Goal: Task Accomplishment & Management: Manage account settings

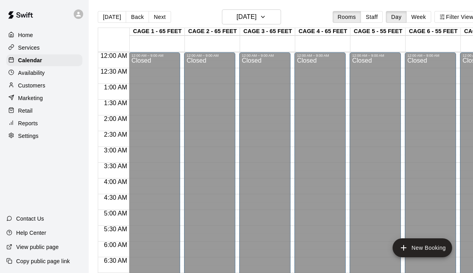
scroll to position [340, 50]
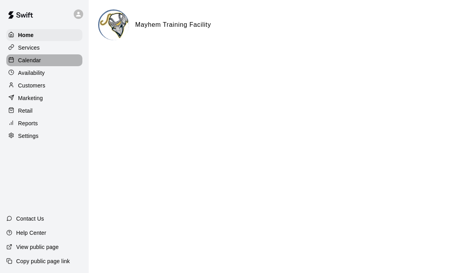
click at [33, 60] on p "Calendar" at bounding box center [29, 60] width 23 height 8
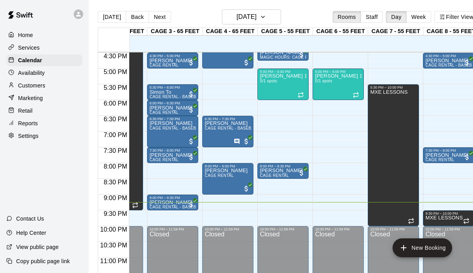
scroll to position [527, 93]
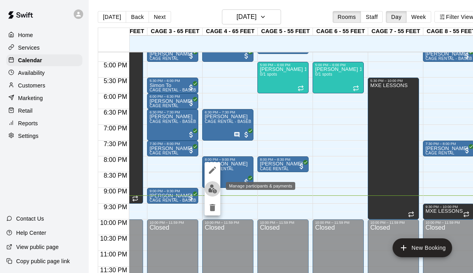
click at [212, 188] on img "edit" at bounding box center [212, 188] width 9 height 9
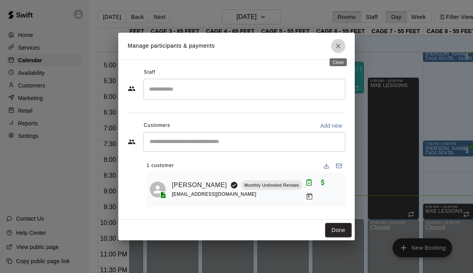
click at [339, 48] on icon "Close" at bounding box center [338, 46] width 8 height 8
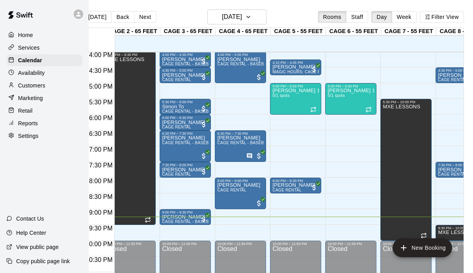
scroll to position [501, 65]
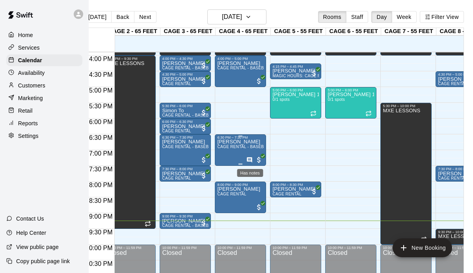
click at [249, 158] on icon "Has notes" at bounding box center [249, 159] width 5 height 5
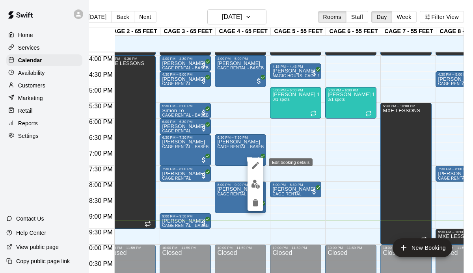
click at [253, 163] on icon "edit" at bounding box center [255, 165] width 9 height 9
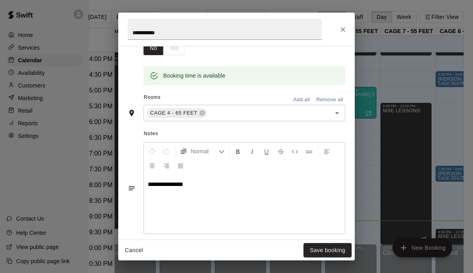
scroll to position [173, 0]
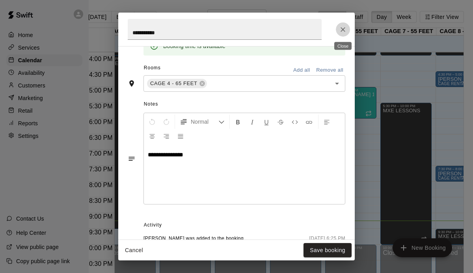
click at [343, 27] on icon "Close" at bounding box center [343, 30] width 8 height 8
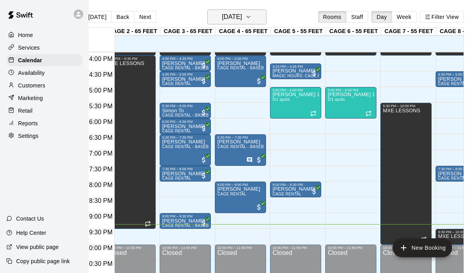
click at [242, 15] on h6 "[DATE]" at bounding box center [232, 16] width 20 height 11
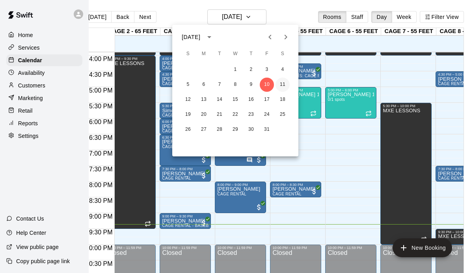
click at [285, 87] on button "11" at bounding box center [283, 85] width 14 height 14
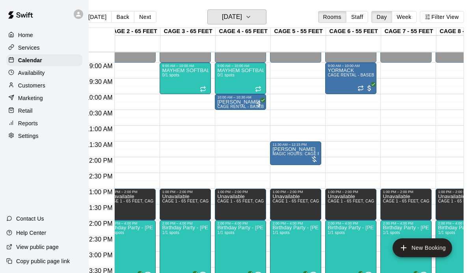
scroll to position [267, 65]
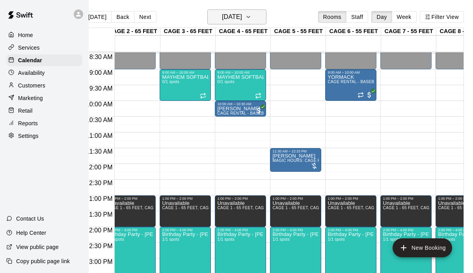
click at [252, 20] on icon "button" at bounding box center [248, 16] width 6 height 9
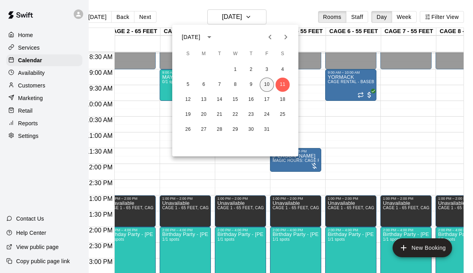
click at [266, 91] on button "10" at bounding box center [267, 85] width 14 height 14
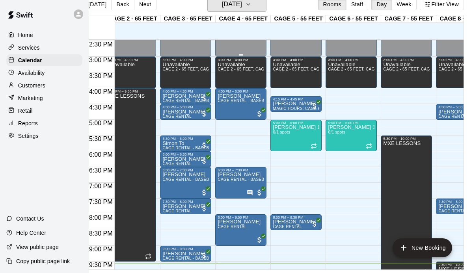
scroll to position [455, 65]
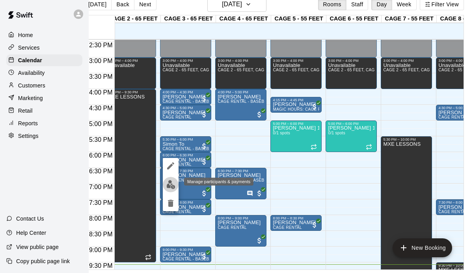
click at [172, 183] on img "edit" at bounding box center [170, 184] width 9 height 9
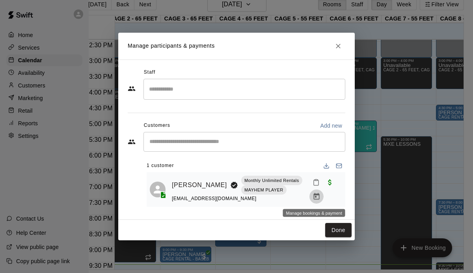
click at [316, 195] on icon "Manage bookings & payment" at bounding box center [317, 197] width 8 height 8
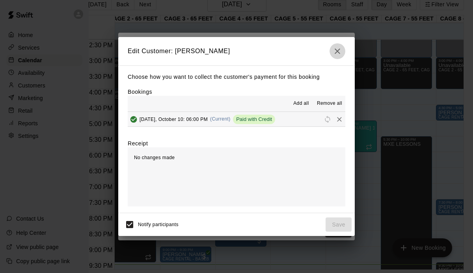
click at [335, 55] on icon "button" at bounding box center [337, 51] width 9 height 9
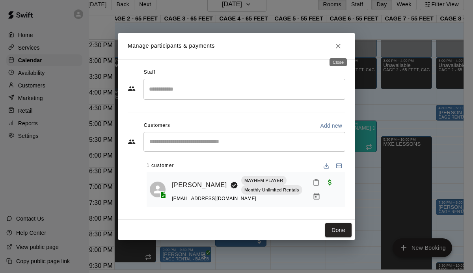
click at [337, 43] on icon "Close" at bounding box center [338, 46] width 8 height 8
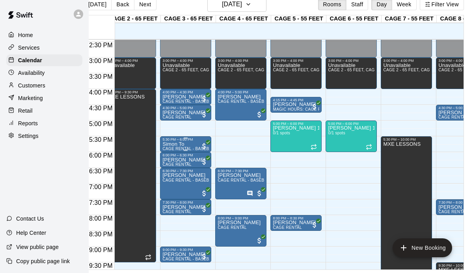
click at [193, 145] on div "[PERSON_NAME] To CAGE RENTAL - BASEBALL MACHINE" at bounding box center [185, 278] width 47 height 273
click at [252, 143] on div at bounding box center [236, 136] width 473 height 273
click at [192, 179] on span "CAGE RENTAL - BASEBALL MACHINE" at bounding box center [199, 180] width 74 height 4
click at [200, 181] on div at bounding box center [236, 136] width 473 height 273
click at [200, 181] on span "CAGE RENTAL - BASEBALL MACHINE" at bounding box center [199, 180] width 74 height 4
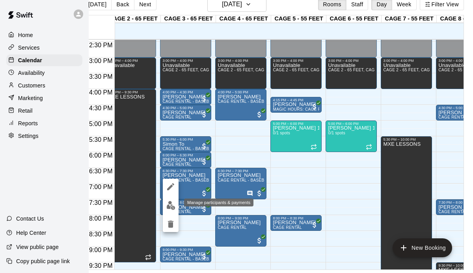
click at [172, 203] on img "edit" at bounding box center [170, 205] width 9 height 9
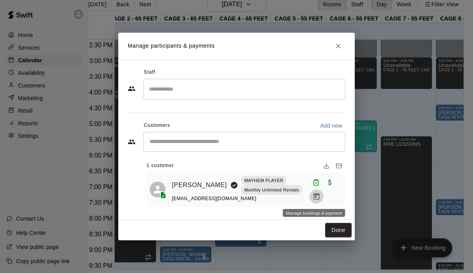
click at [314, 196] on icon "Manage bookings & payment" at bounding box center [317, 197] width 8 height 8
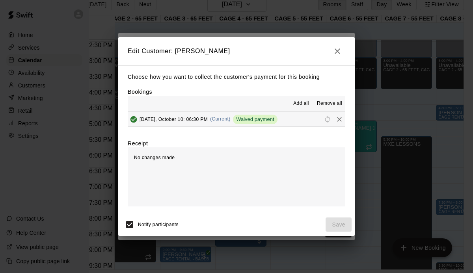
click at [337, 53] on icon "button" at bounding box center [337, 51] width 9 height 9
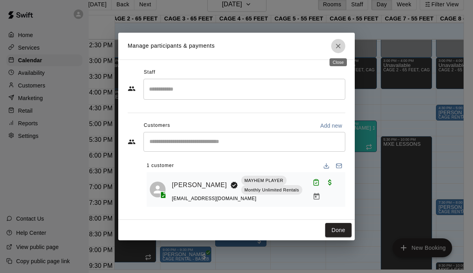
click at [340, 48] on icon "Close" at bounding box center [338, 46] width 8 height 8
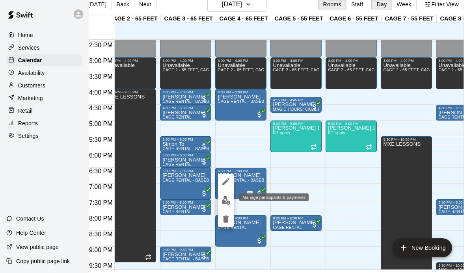
click at [226, 198] on img "edit" at bounding box center [226, 200] width 9 height 9
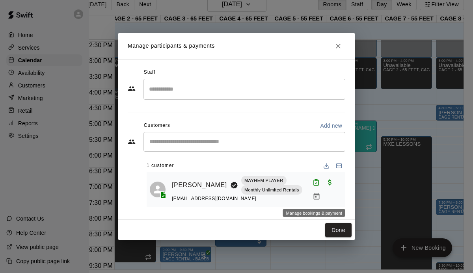
click at [314, 195] on icon "Manage bookings & payment" at bounding box center [316, 196] width 6 height 7
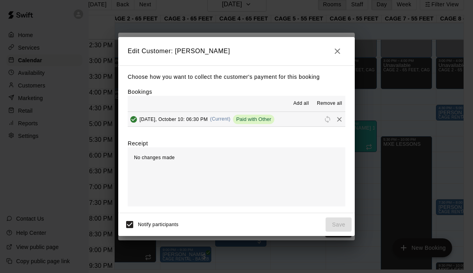
click at [336, 54] on icon "button" at bounding box center [337, 51] width 9 height 9
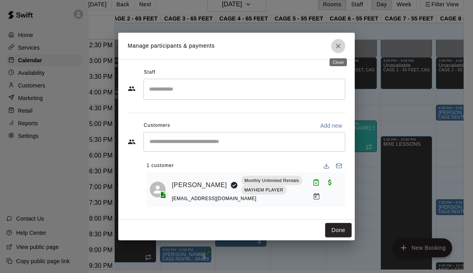
click at [343, 43] on button "Close" at bounding box center [338, 46] width 14 height 14
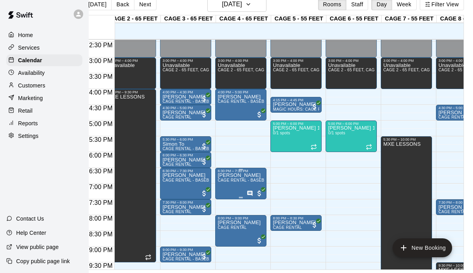
click at [236, 169] on div "6:30 PM – 7:30 PM [PERSON_NAME] RENTAL - BASEBALL MACHINE" at bounding box center [240, 184] width 51 height 32
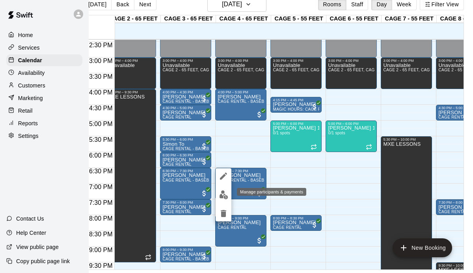
click at [225, 196] on img "edit" at bounding box center [223, 194] width 9 height 9
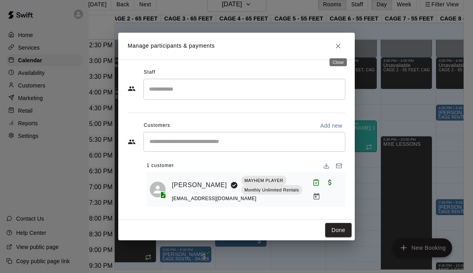
click at [343, 45] on button "Close" at bounding box center [338, 46] width 14 height 14
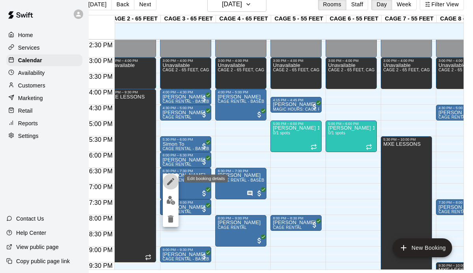
click at [168, 182] on icon "edit" at bounding box center [170, 181] width 9 height 9
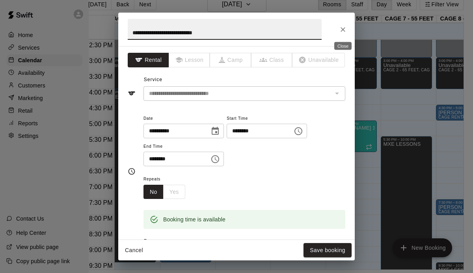
click at [343, 30] on icon "Close" at bounding box center [343, 30] width 8 height 8
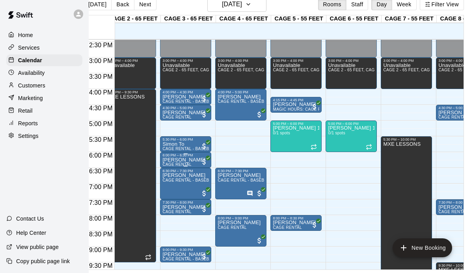
click at [177, 160] on p "[PERSON_NAME]" at bounding box center [183, 160] width 43 height 0
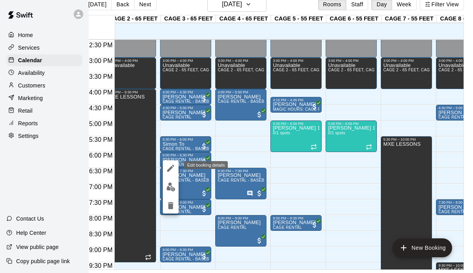
click at [170, 170] on icon "edit" at bounding box center [170, 168] width 9 height 9
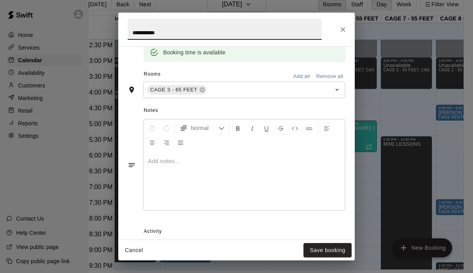
scroll to position [227, 0]
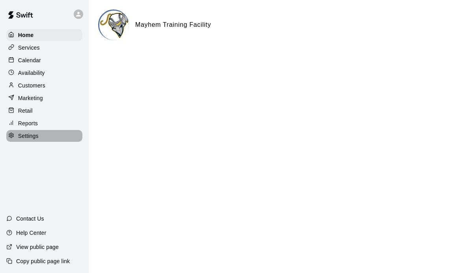
click at [27, 134] on p "Settings" at bounding box center [28, 136] width 20 height 8
select select "**"
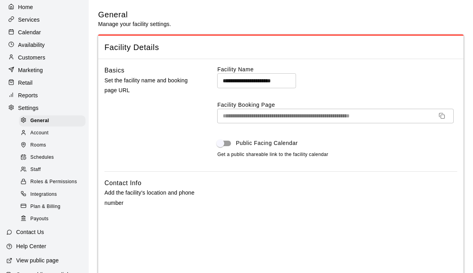
scroll to position [35, 0]
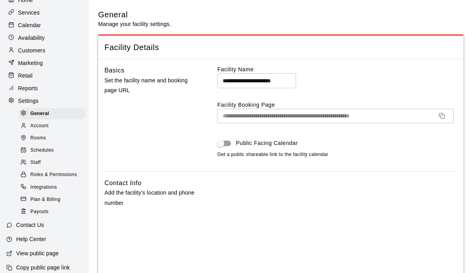
click at [41, 148] on span "Schedules" at bounding box center [42, 151] width 24 height 8
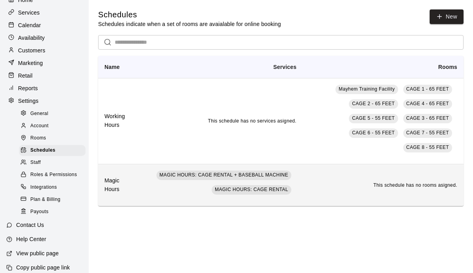
click at [147, 187] on td "MAGIC HOURS: CAGE RENTAL + BASEBALL MACHINE MAGIC HOURS: CAGE RENTAL" at bounding box center [218, 185] width 169 height 42
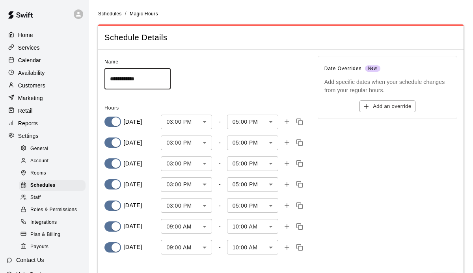
scroll to position [41, 0]
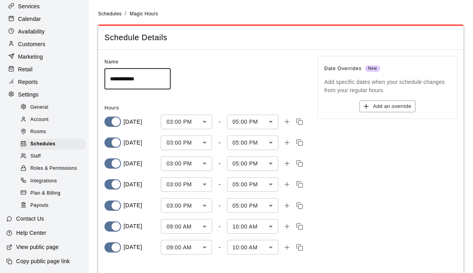
click at [36, 17] on p "Calendar" at bounding box center [29, 19] width 23 height 8
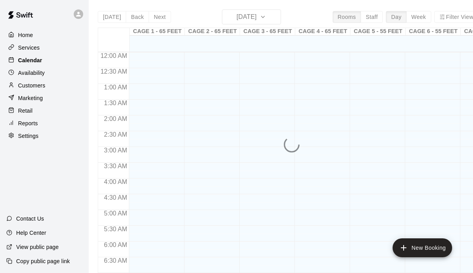
scroll to position [504, 0]
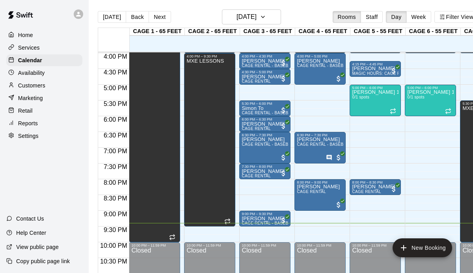
click at [31, 44] on p "Services" at bounding box center [29, 48] width 22 height 8
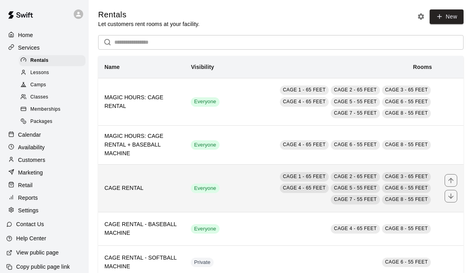
scroll to position [22, 0]
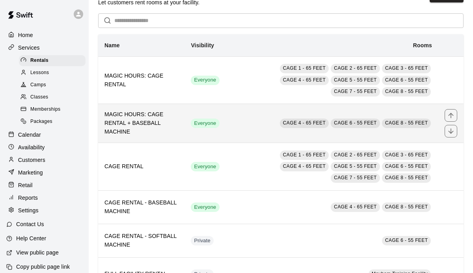
click at [224, 131] on td "Everyone" at bounding box center [204, 123] width 41 height 39
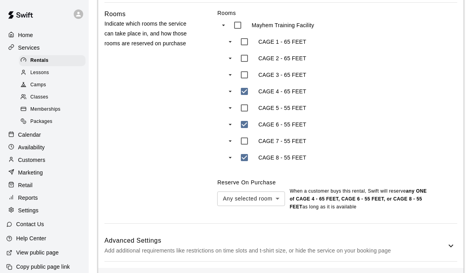
scroll to position [503, 0]
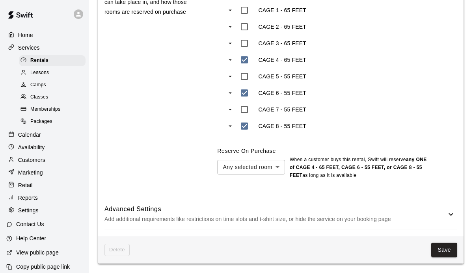
click at [417, 220] on p "Add additional requirements like restrictions on time slots and t-shirt size, o…" at bounding box center [275, 219] width 342 height 10
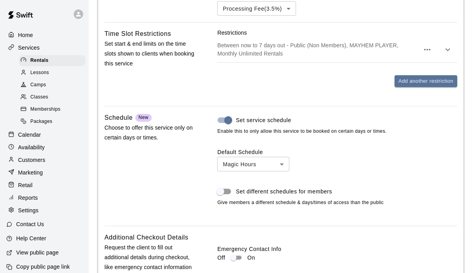
scroll to position [822, 0]
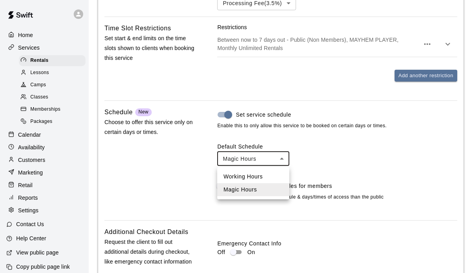
click at [259, 190] on li "Magic Hours" at bounding box center [253, 189] width 72 height 13
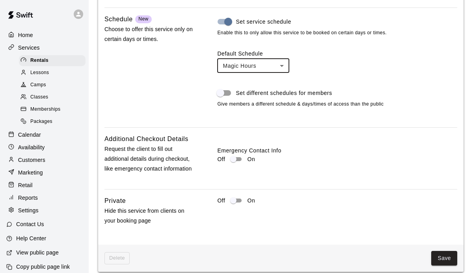
scroll to position [924, 0]
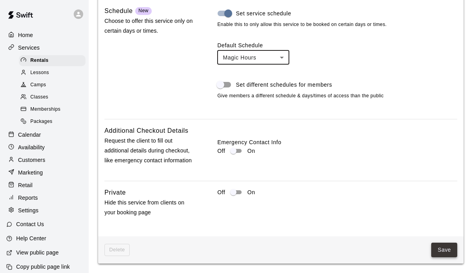
click at [434, 256] on button "Save" at bounding box center [444, 250] width 26 height 15
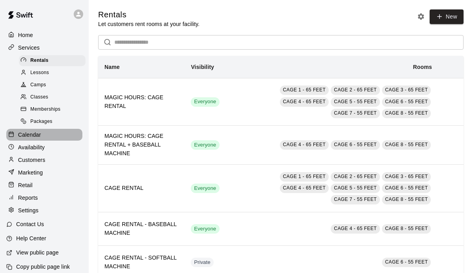
click at [35, 129] on div "Calendar" at bounding box center [44, 135] width 76 height 12
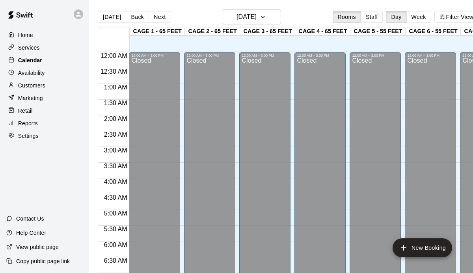
scroll to position [504, 0]
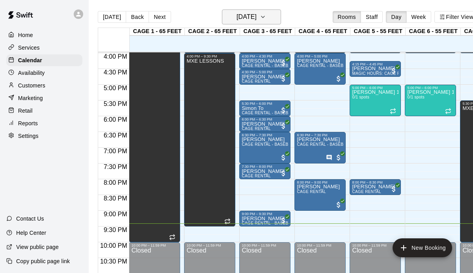
click at [242, 17] on h6 "[DATE]" at bounding box center [247, 16] width 20 height 11
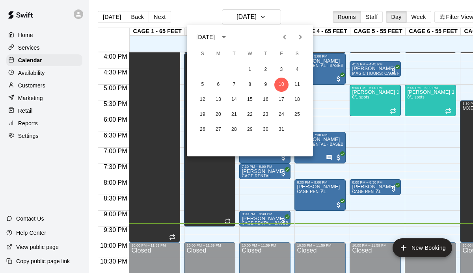
click at [290, 82] on div "5 6 7 8 9 10 11" at bounding box center [250, 85] width 126 height 14
click at [293, 83] on button "11" at bounding box center [297, 85] width 14 height 14
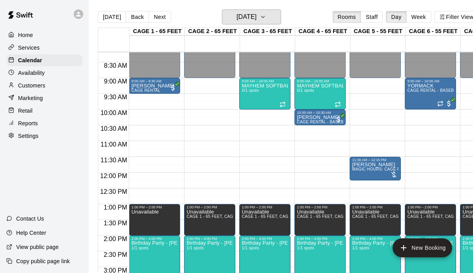
scroll to position [230, 0]
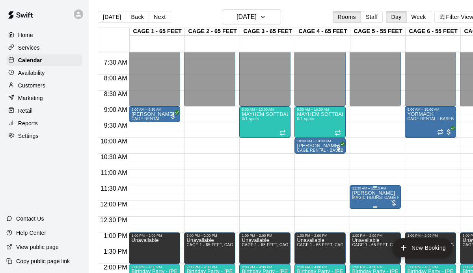
click at [379, 193] on p "[PERSON_NAME]" at bounding box center [375, 193] width 47 height 0
click at [361, 201] on icon "edit" at bounding box center [360, 201] width 7 height 7
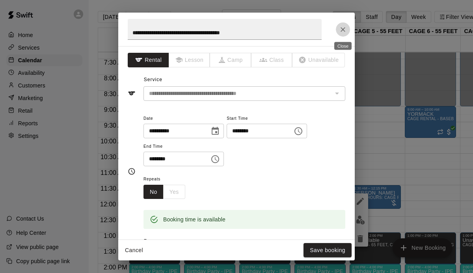
click at [343, 26] on icon "Close" at bounding box center [343, 30] width 8 height 8
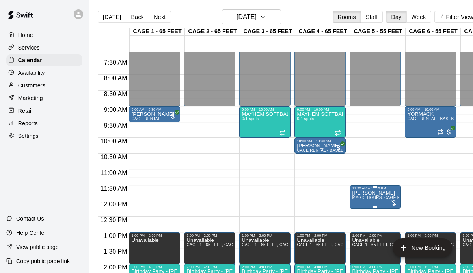
click at [365, 199] on span "MAGIC HOURS: CAGE RENTAL + BASEBALL MACHINE" at bounding box center [405, 198] width 107 height 4
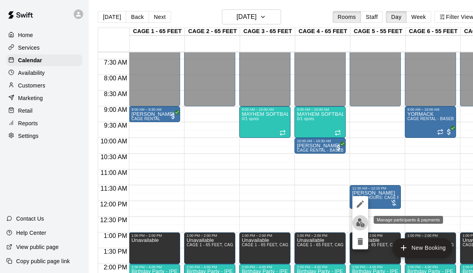
click at [360, 221] on img "edit" at bounding box center [360, 222] width 9 height 9
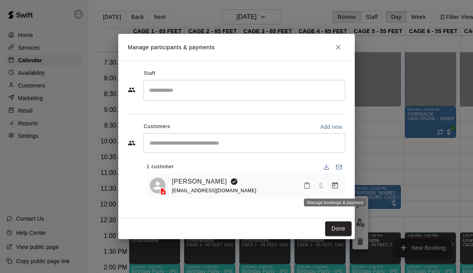
click at [333, 183] on icon "Manage bookings & payment" at bounding box center [335, 186] width 8 height 8
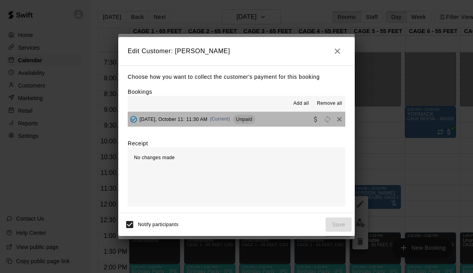
click at [253, 117] on span "Unpaid" at bounding box center [244, 119] width 22 height 6
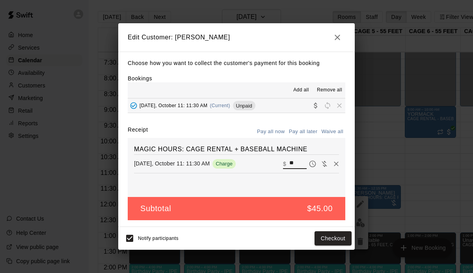
drag, startPoint x: 298, startPoint y: 163, endPoint x: 281, endPoint y: 158, distance: 17.8
click at [281, 157] on div "MAGIC HOURS: CAGE RENTAL + BASEBALL MACHINE Saturday, October 11: 11:30 AM Char…" at bounding box center [237, 167] width 218 height 59
type input "**"
click at [310, 130] on button "Pay all later" at bounding box center [303, 132] width 33 height 12
click at [340, 237] on button "Save" at bounding box center [339, 238] width 26 height 15
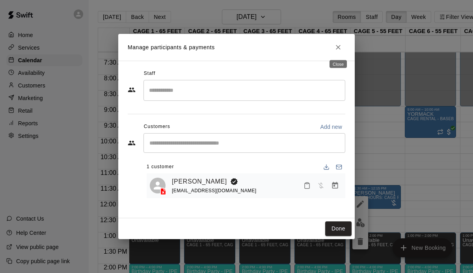
click at [339, 46] on icon "Close" at bounding box center [338, 47] width 5 height 5
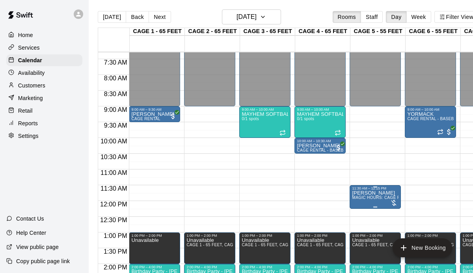
click at [379, 190] on div "11:30 AM – 12:15 PM" at bounding box center [375, 188] width 47 height 4
click at [362, 190] on icon "edit" at bounding box center [360, 194] width 9 height 9
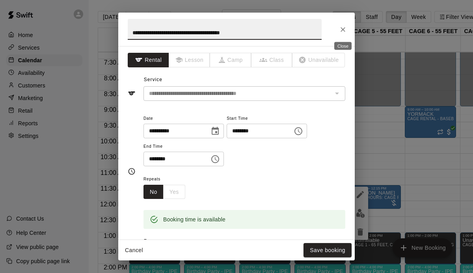
click at [337, 30] on button "Close" at bounding box center [343, 29] width 14 height 14
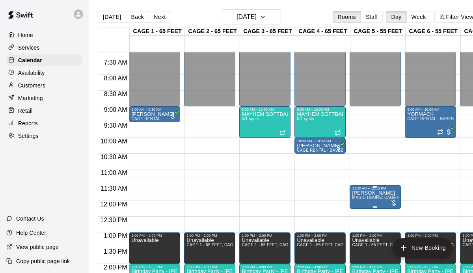
click at [371, 193] on p "[PERSON_NAME]" at bounding box center [375, 193] width 47 height 0
click at [358, 205] on icon "edit" at bounding box center [360, 201] width 9 height 9
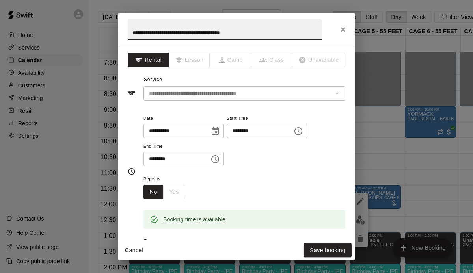
drag, startPoint x: 289, startPoint y: 34, endPoint x: 251, endPoint y: 6, distance: 47.2
click at [251, 6] on div "**********" at bounding box center [236, 136] width 473 height 273
type input "**********"
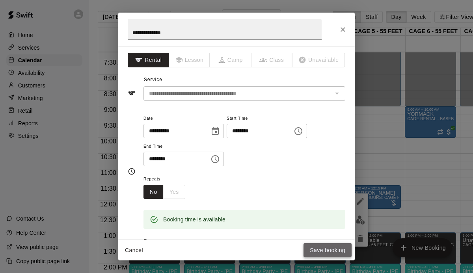
click at [323, 249] on button "Save booking" at bounding box center [328, 250] width 48 height 15
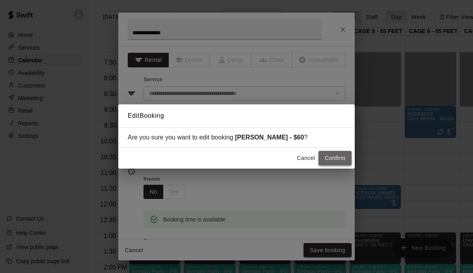
click at [335, 162] on button "Confirm" at bounding box center [335, 158] width 33 height 15
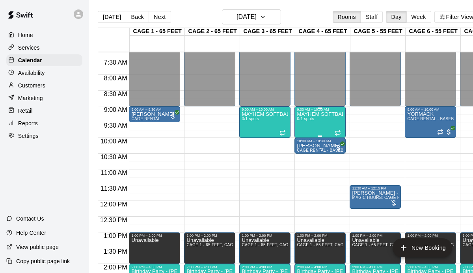
click at [328, 131] on div "MAYHEM SOFTBALL ABBASSI 8U 0/1 spots" at bounding box center [320, 248] width 47 height 273
click at [308, 157] on icon "delete" at bounding box center [304, 157] width 9 height 9
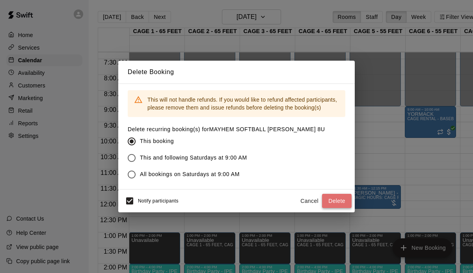
click at [337, 198] on button "Delete" at bounding box center [337, 201] width 30 height 15
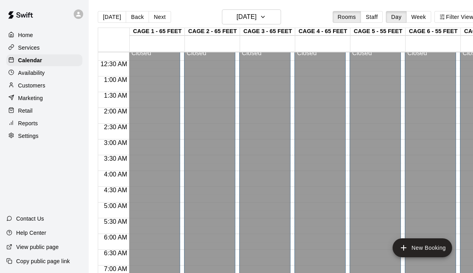
scroll to position [0, 0]
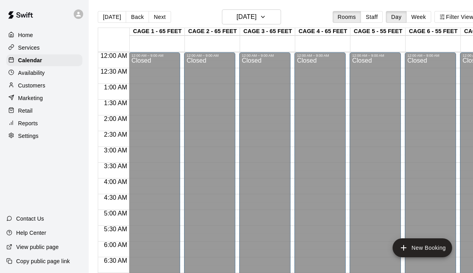
click at [25, 37] on p "Home" at bounding box center [25, 35] width 15 height 8
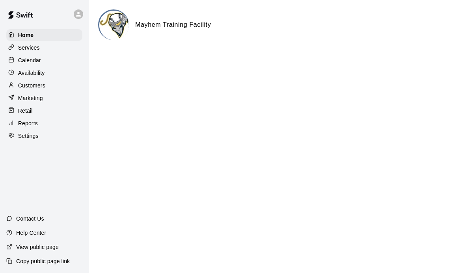
click at [39, 60] on p "Calendar" at bounding box center [29, 60] width 23 height 8
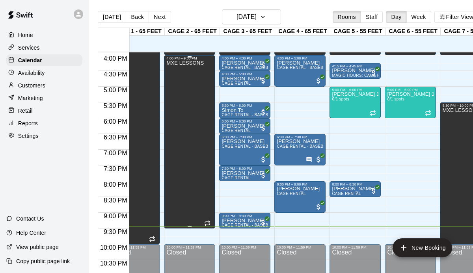
scroll to position [498, 20]
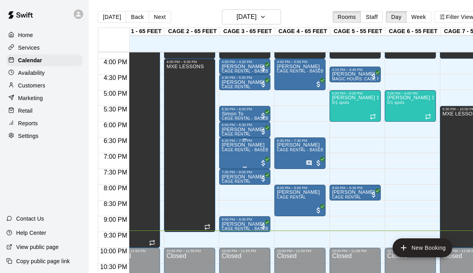
click at [258, 151] on span "CAGE RENTAL - BASEBALL MACHINE" at bounding box center [259, 150] width 74 height 4
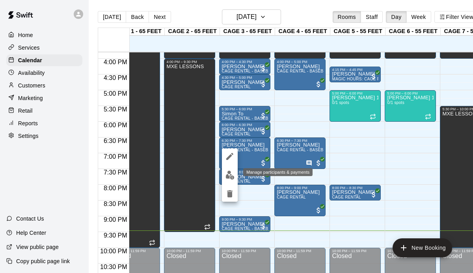
click at [231, 173] on img "edit" at bounding box center [229, 175] width 9 height 9
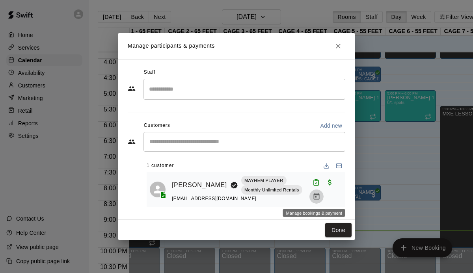
click at [315, 196] on icon "Manage bookings & payment" at bounding box center [317, 197] width 8 height 8
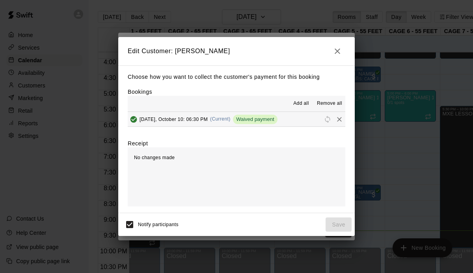
click at [339, 50] on icon "button" at bounding box center [337, 51] width 9 height 9
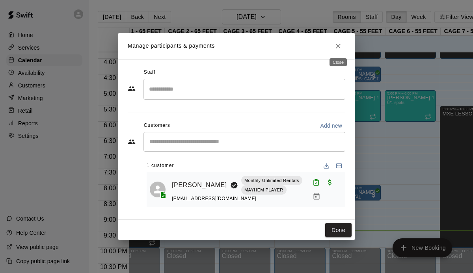
click at [339, 50] on button "Close" at bounding box center [338, 46] width 14 height 14
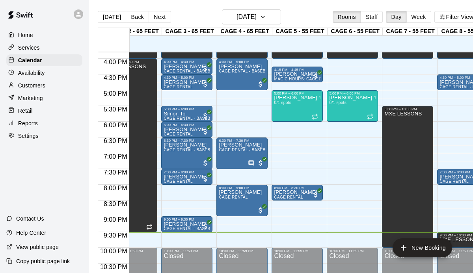
scroll to position [0, 75]
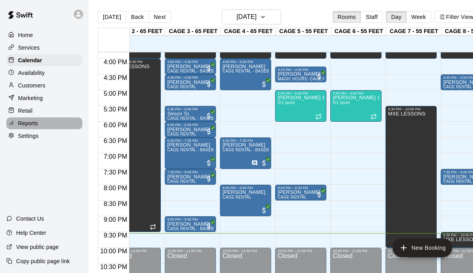
click at [28, 123] on p "Reports" at bounding box center [28, 123] width 20 height 8
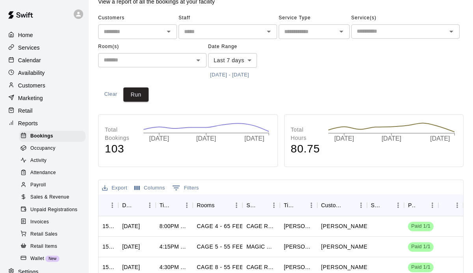
scroll to position [24, 0]
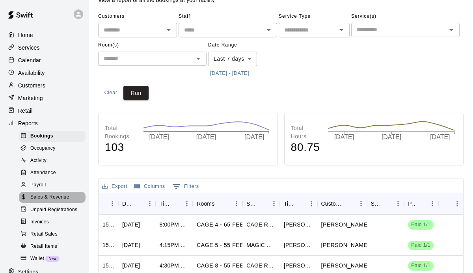
click at [61, 196] on span "Sales & Revenue" at bounding box center [49, 198] width 39 height 8
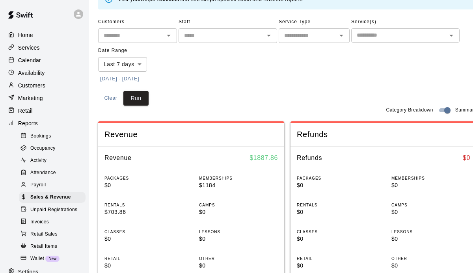
scroll to position [40, 0]
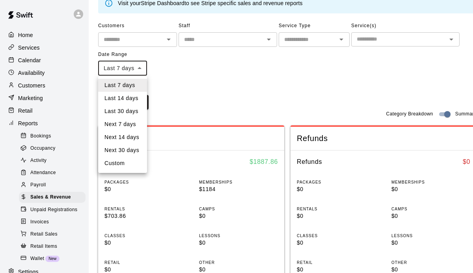
click at [129, 67] on body "Home Services Calendar Availability Customers Marketing Retail Reports Bookings…" at bounding box center [236, 269] width 473 height 618
click at [124, 96] on li "Last 14 days" at bounding box center [122, 98] width 49 height 13
type input "******"
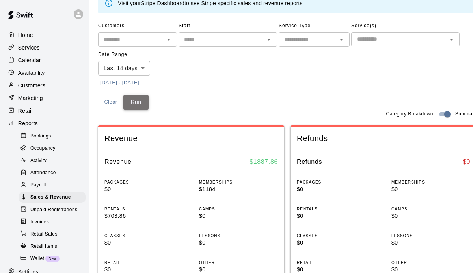
click at [141, 103] on button "Run" at bounding box center [135, 102] width 25 height 15
